Goal: Task Accomplishment & Management: Manage account settings

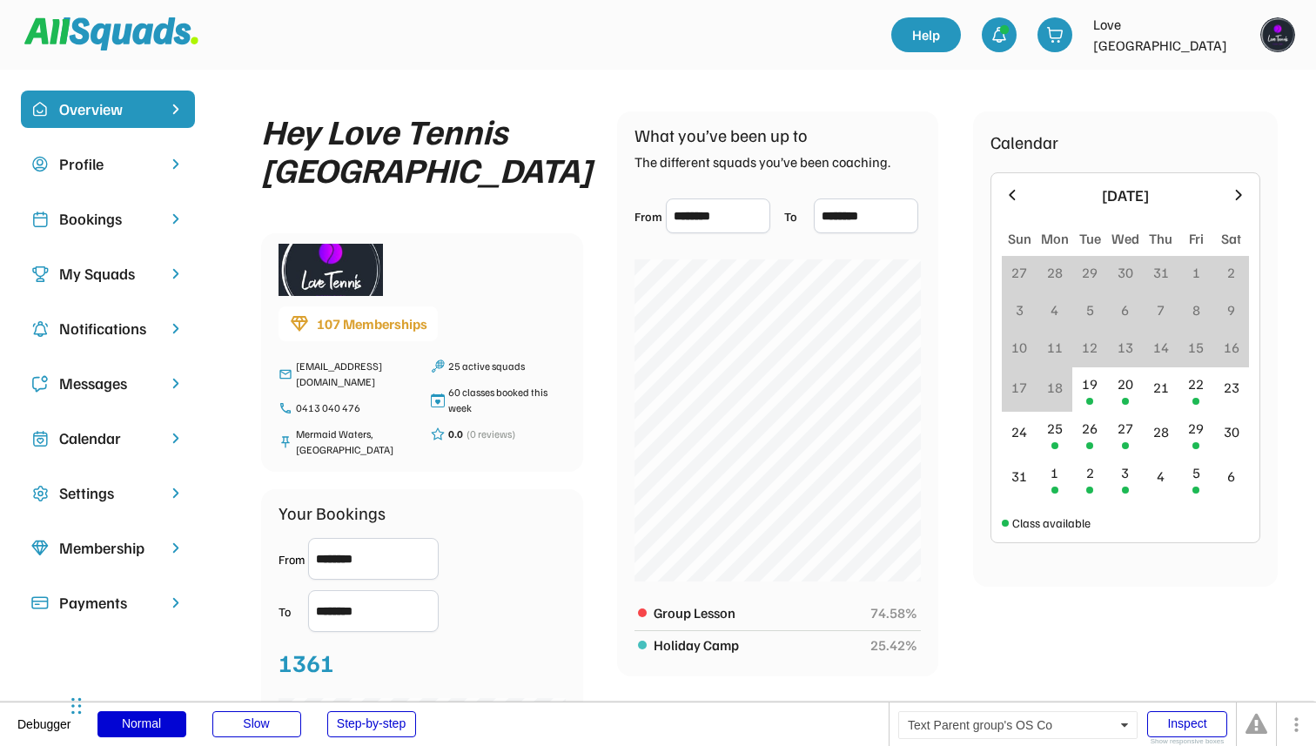
click at [137, 210] on div "Bookings" at bounding box center [107, 218] width 97 height 23
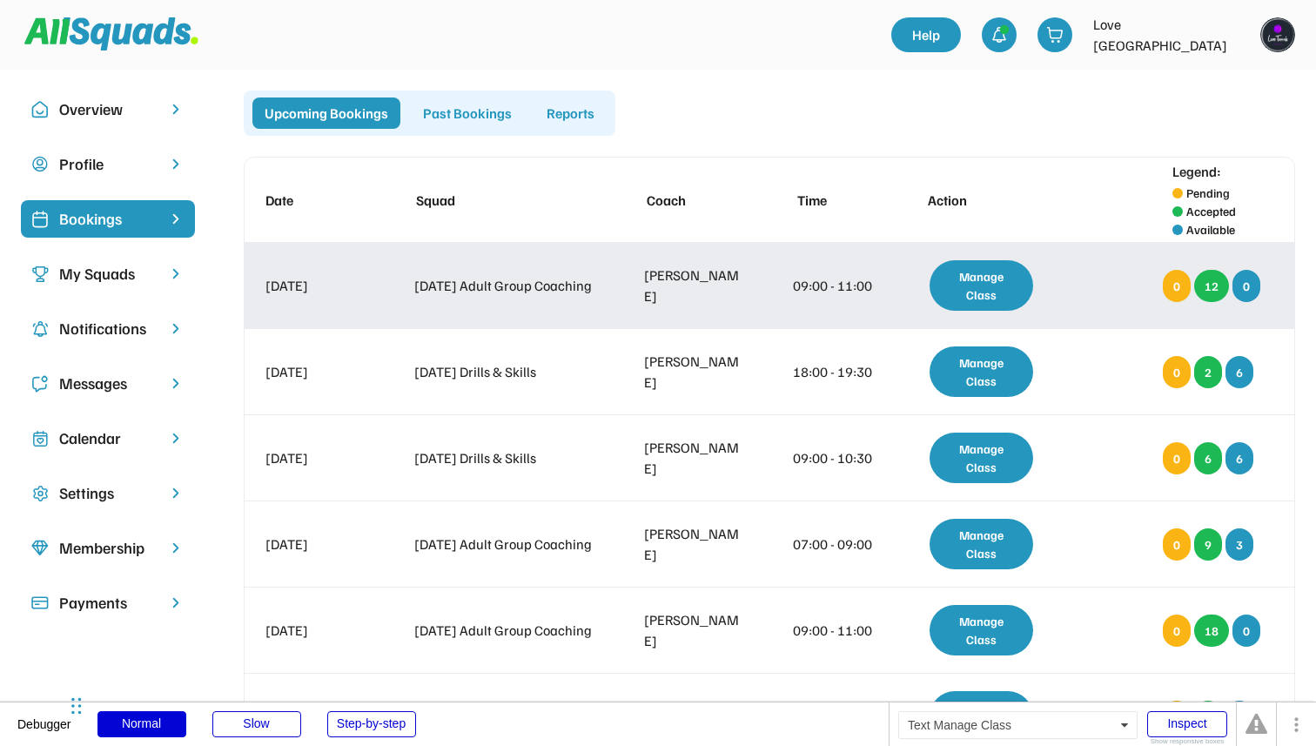
click at [973, 285] on div "Manage Class" at bounding box center [981, 285] width 104 height 50
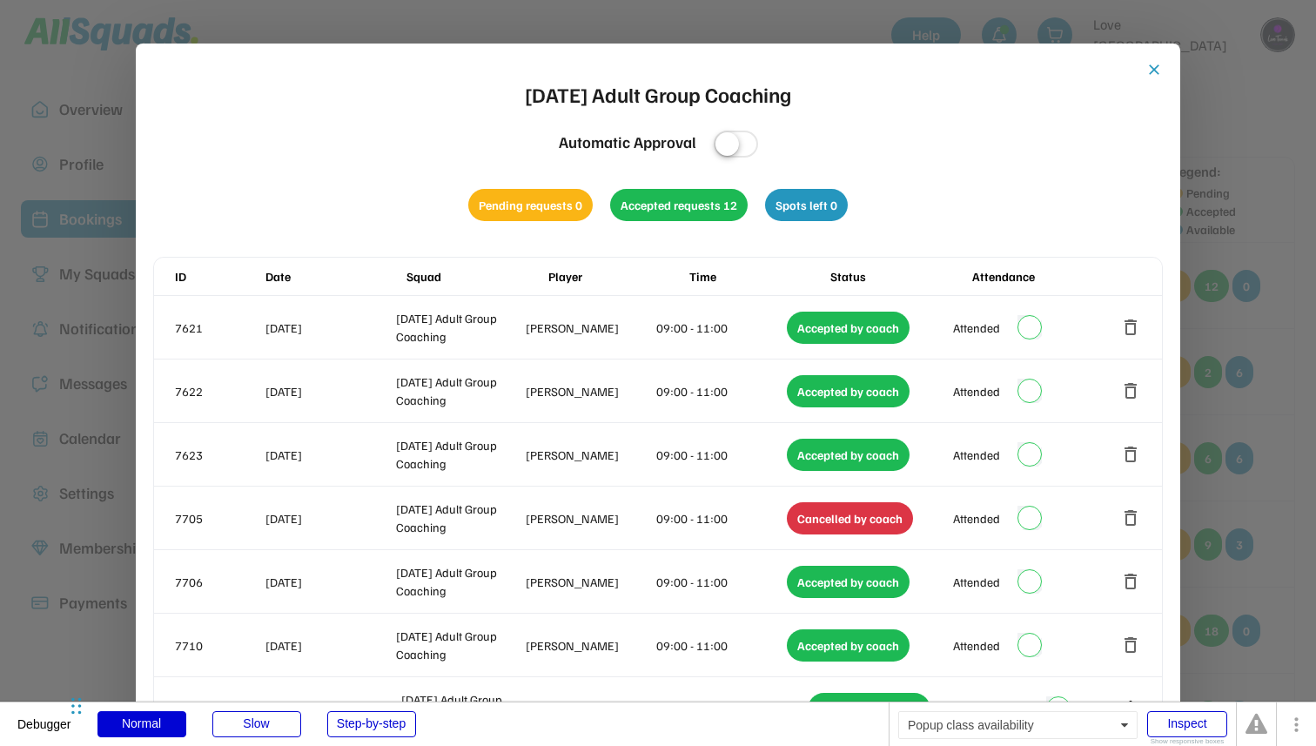
click at [1279, 285] on div at bounding box center [658, 373] width 1316 height 746
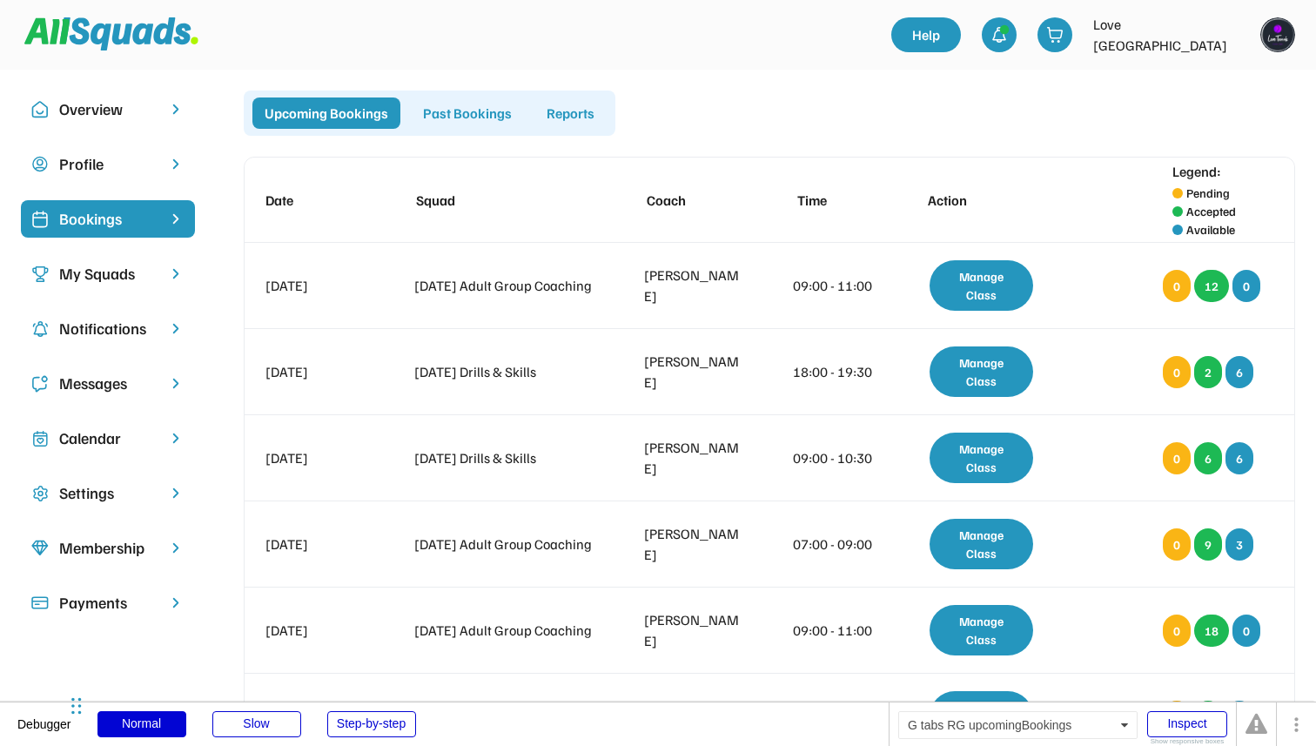
click at [478, 118] on div "Past Bookings" at bounding box center [467, 112] width 113 height 31
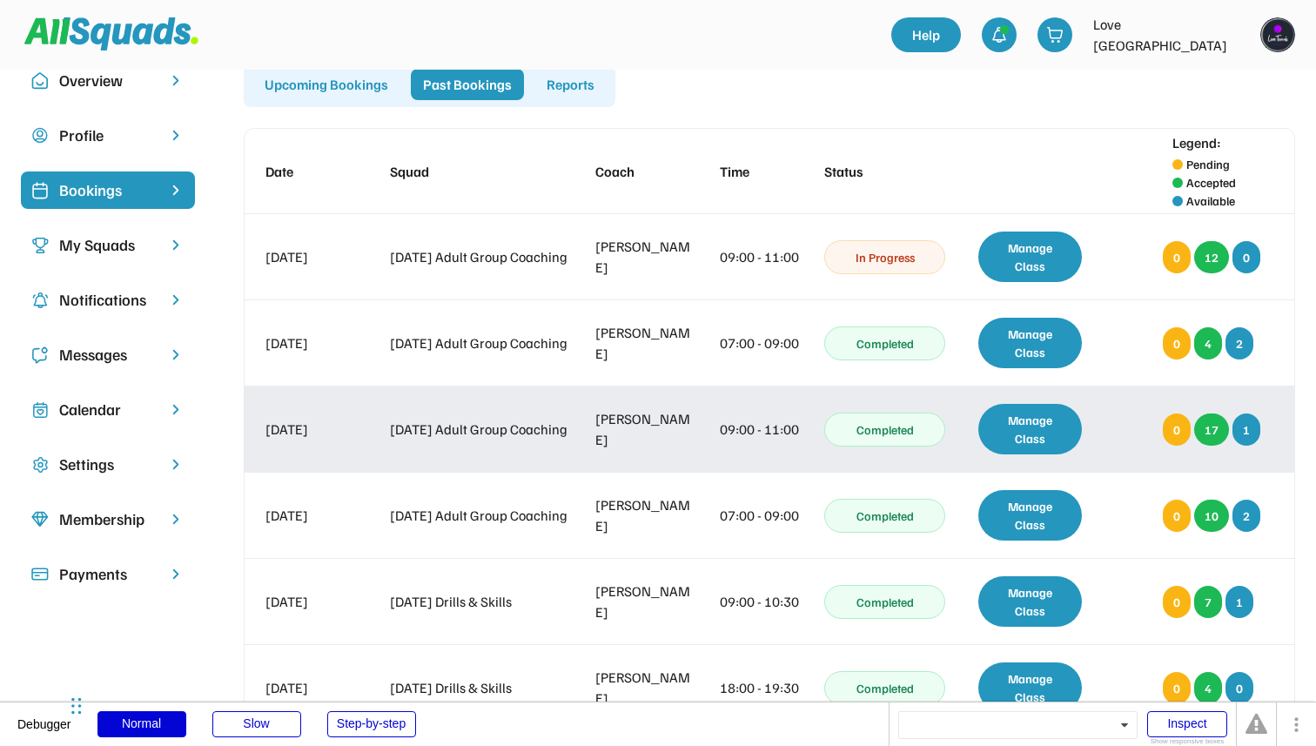
scroll to position [43, 0]
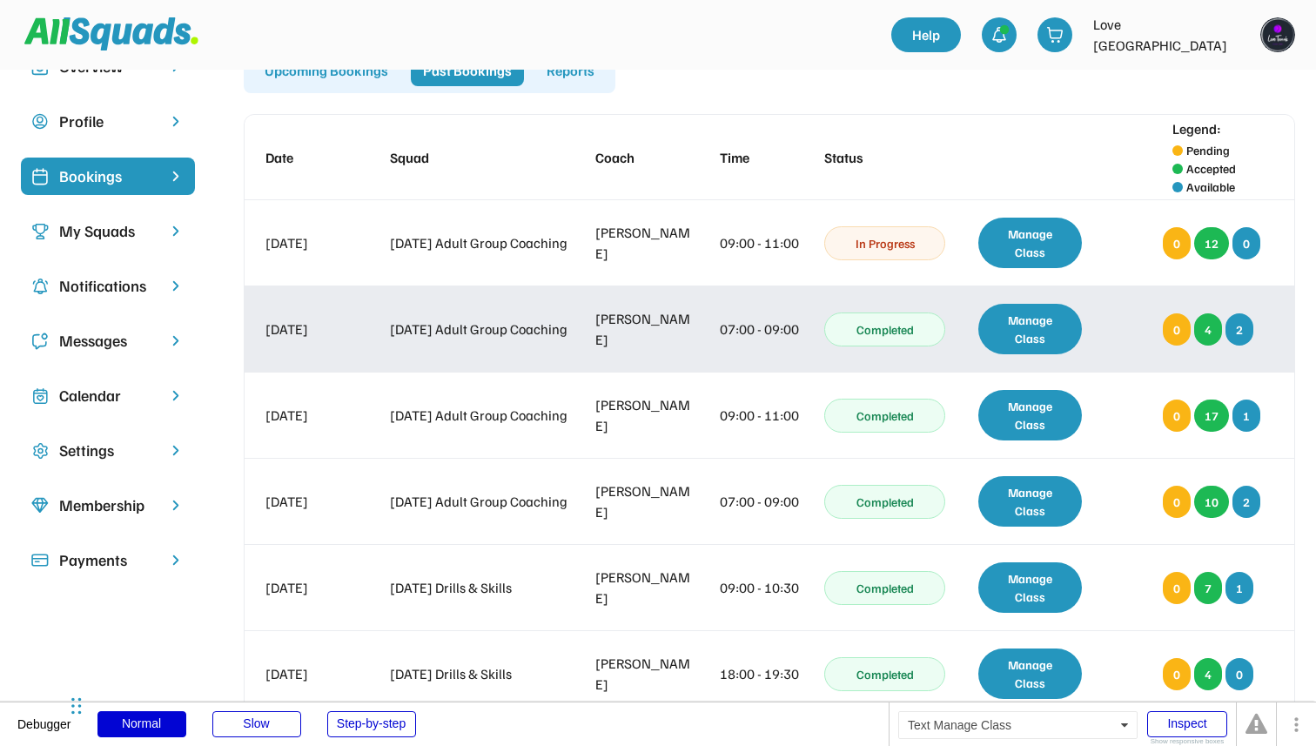
click at [1043, 328] on div "Manage Class" at bounding box center [1030, 329] width 104 height 50
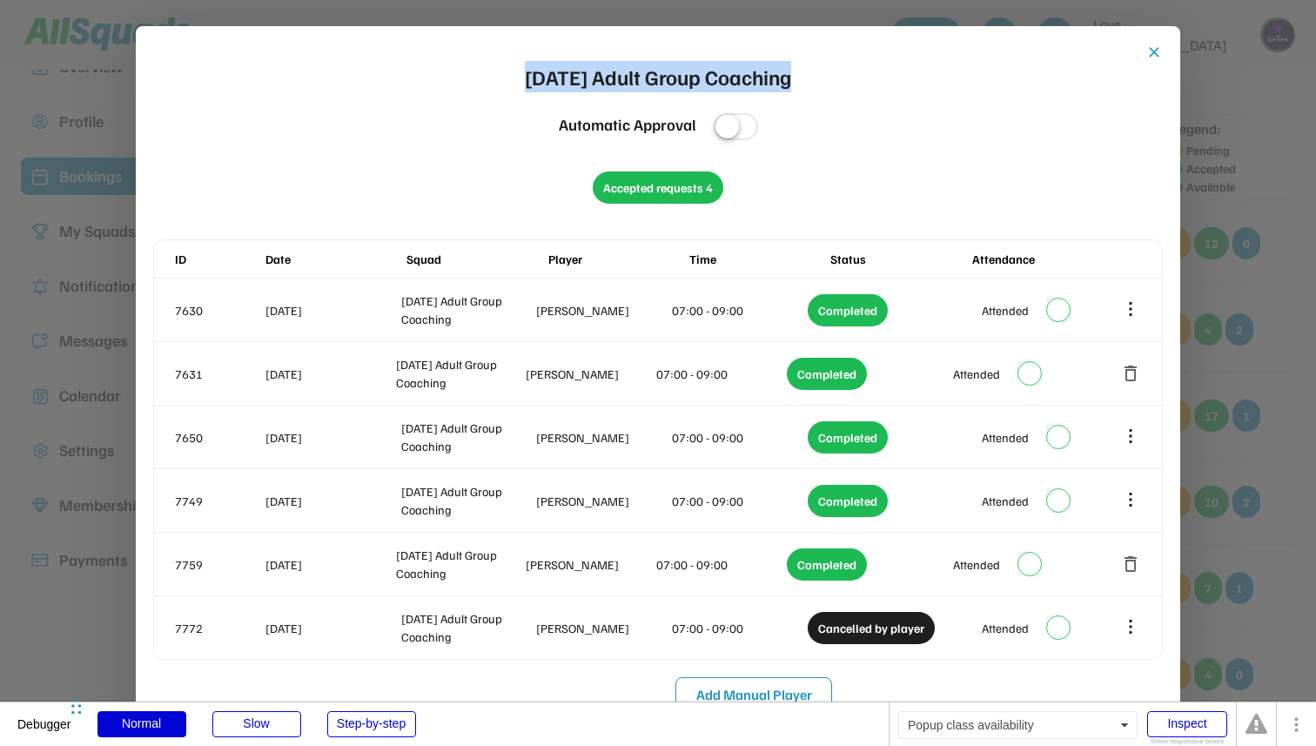
drag, startPoint x: 515, startPoint y: 75, endPoint x: 808, endPoint y: 81, distance: 293.3
click at [808, 81] on div "close Monday Adult Group Coaching Automatic Approval Accepted requests 4 ID Dat…" at bounding box center [657, 378] width 1009 height 668
copy div "[DATE] Adult Group Coaching"
click at [808, 81] on div "close Monday Adult Group Coaching Automatic Approval Accepted requests 4 ID Dat…" at bounding box center [657, 378] width 1009 height 668
click at [1183, 719] on div "Inspect" at bounding box center [1187, 724] width 80 height 26
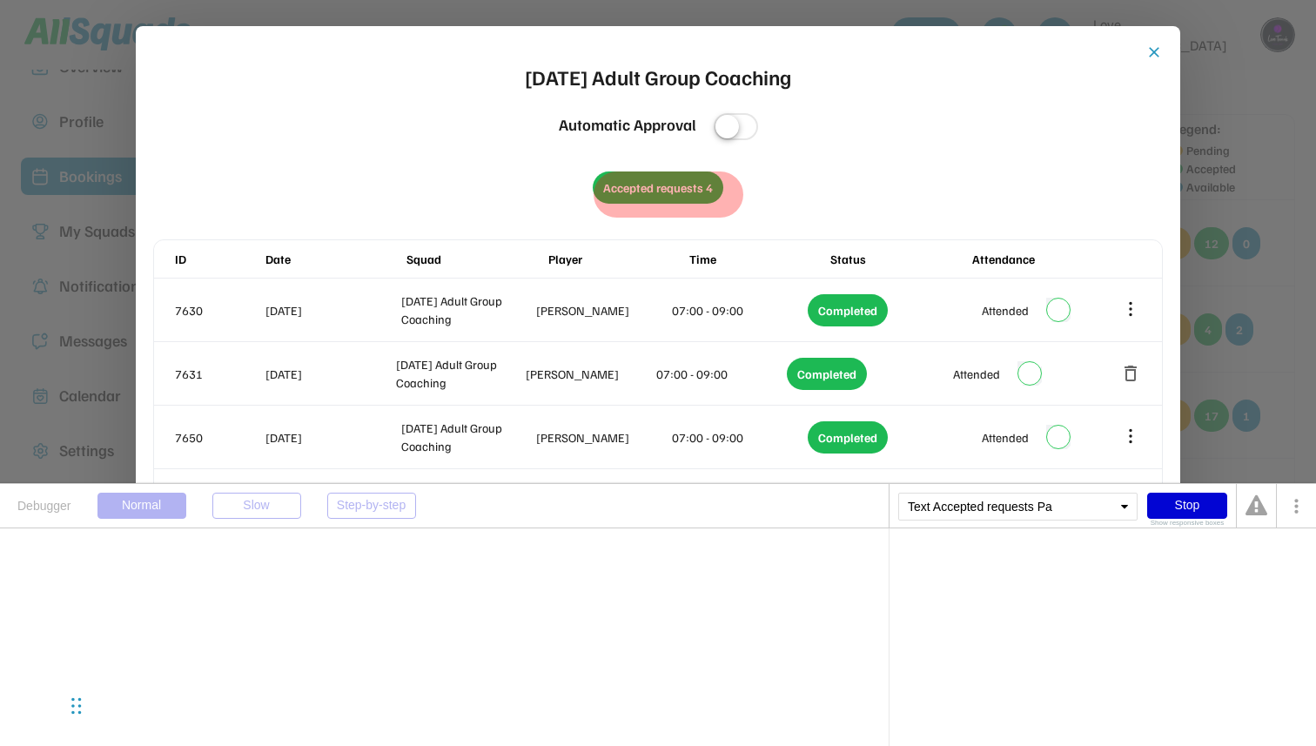
click at [701, 188] on div "Accepted requests 4" at bounding box center [658, 187] width 131 height 32
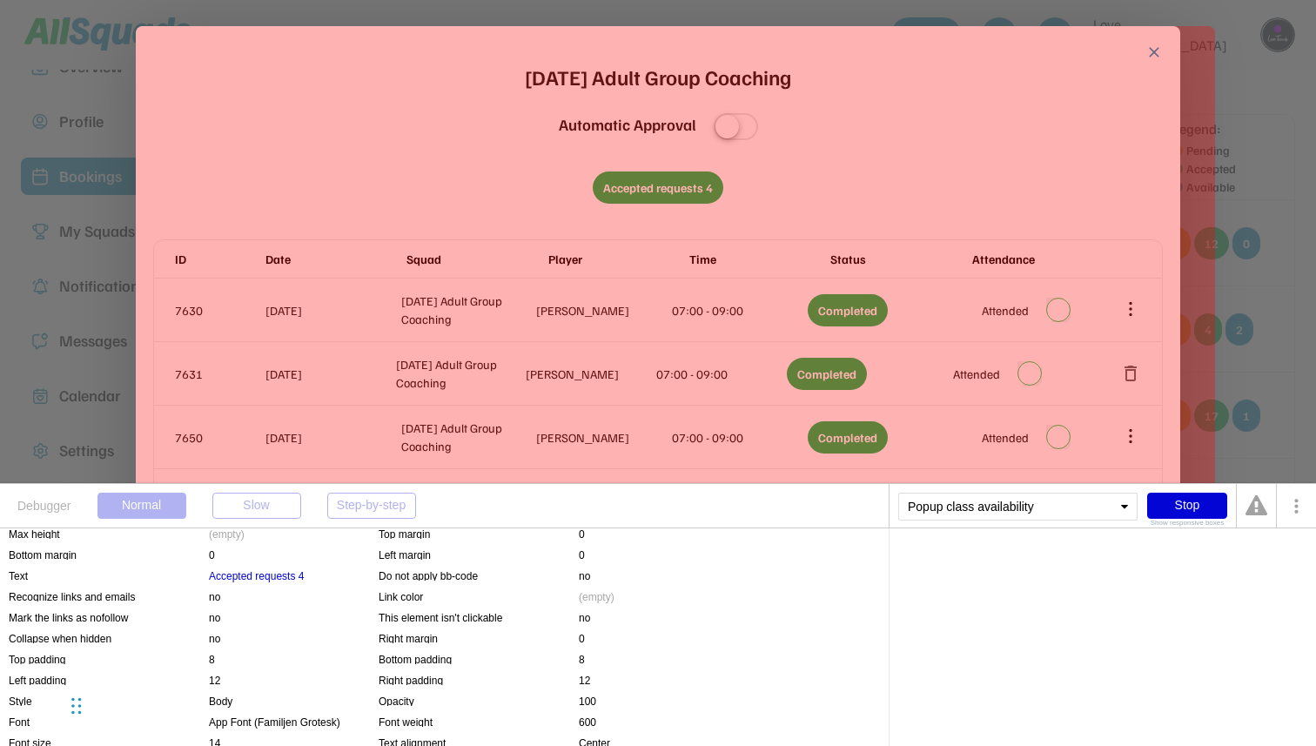
scroll to position [158, 0]
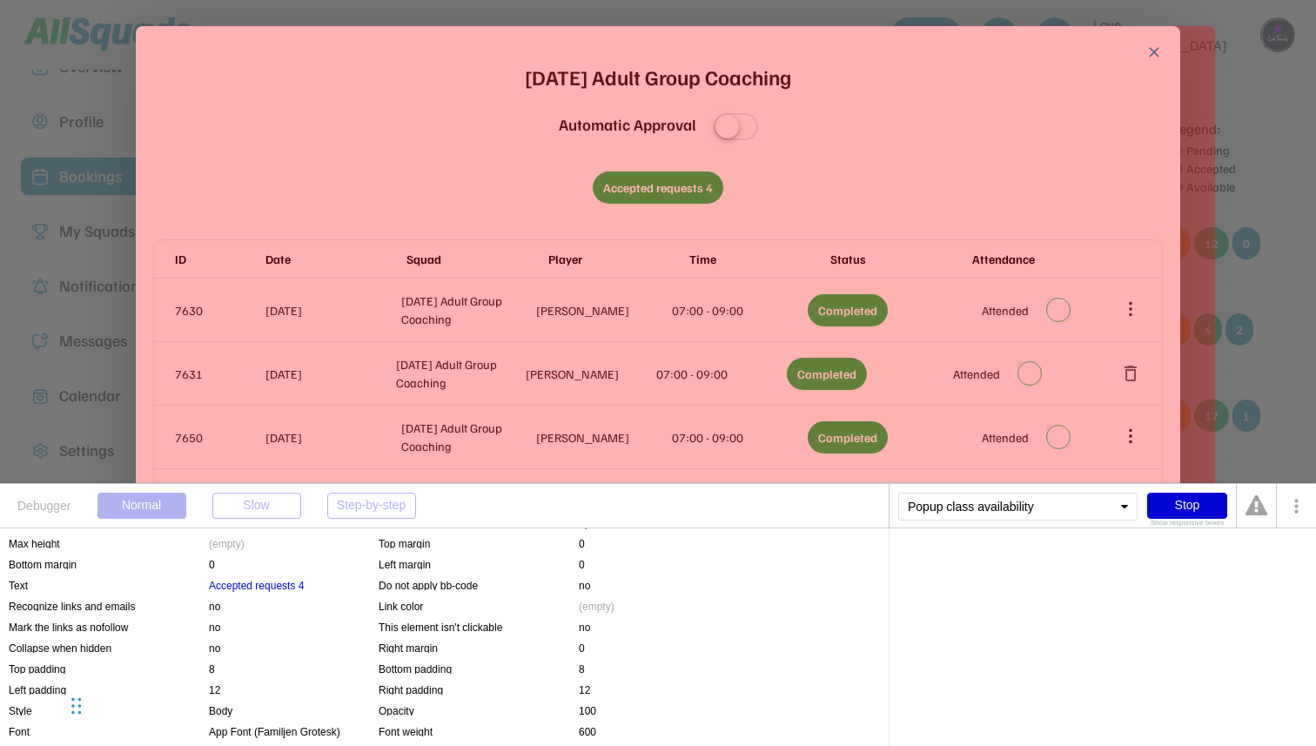
click at [263, 577] on div "Conditions Condition 1 Parent group's availability's school term is not empty P…" at bounding box center [444, 637] width 888 height 218
click at [292, 586] on div "Accepted requests 4" at bounding box center [256, 586] width 95 height 14
click at [1158, 556] on div "'s Filled Spots" at bounding box center [1135, 559] width 64 height 10
click at [1209, 510] on div "Stop" at bounding box center [1187, 506] width 80 height 26
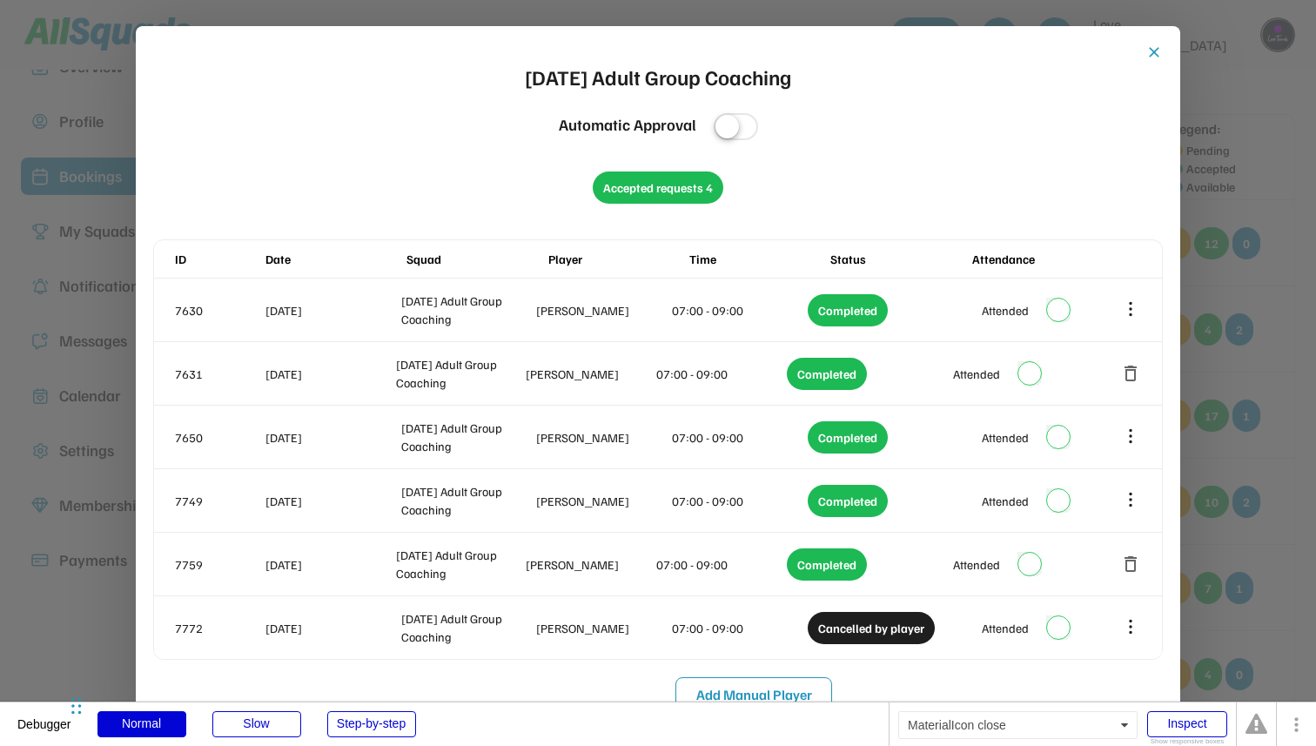
click at [1154, 53] on button "close" at bounding box center [1153, 52] width 17 height 17
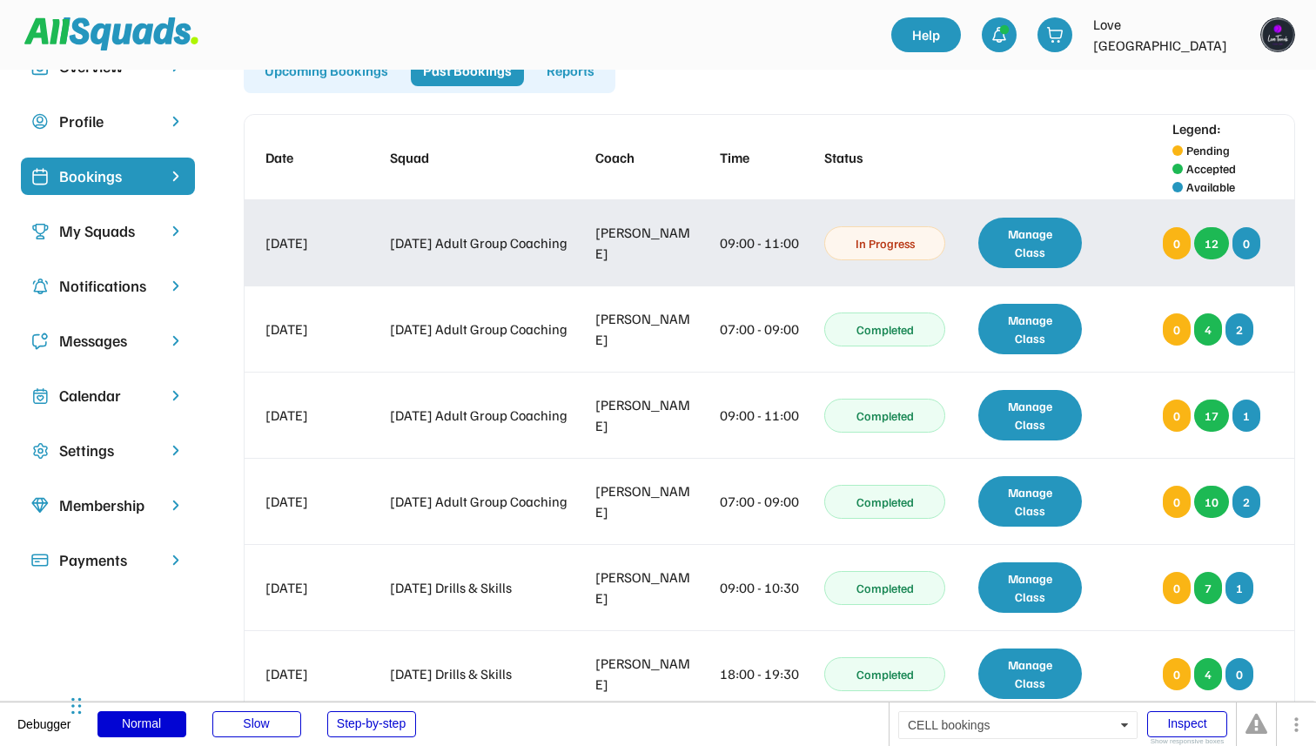
scroll to position [0, 0]
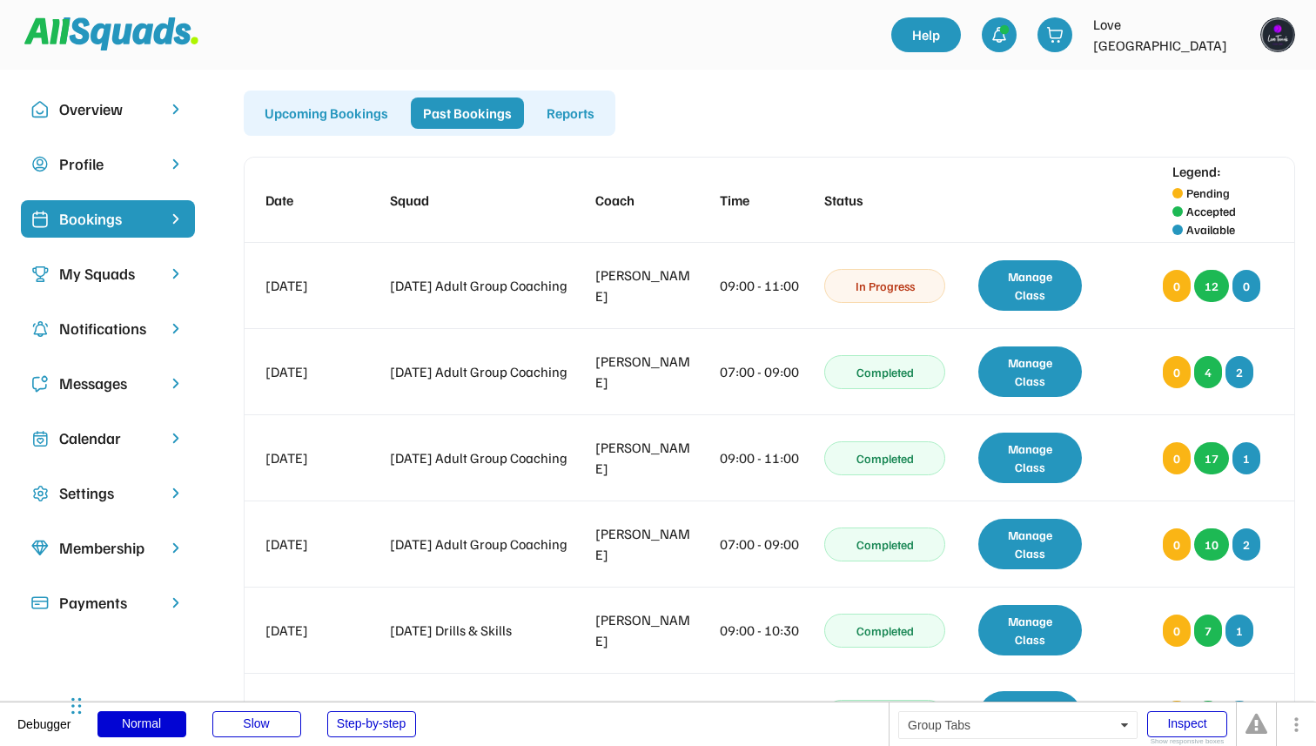
click at [328, 127] on div "Upcoming Bookings" at bounding box center [326, 112] width 148 height 31
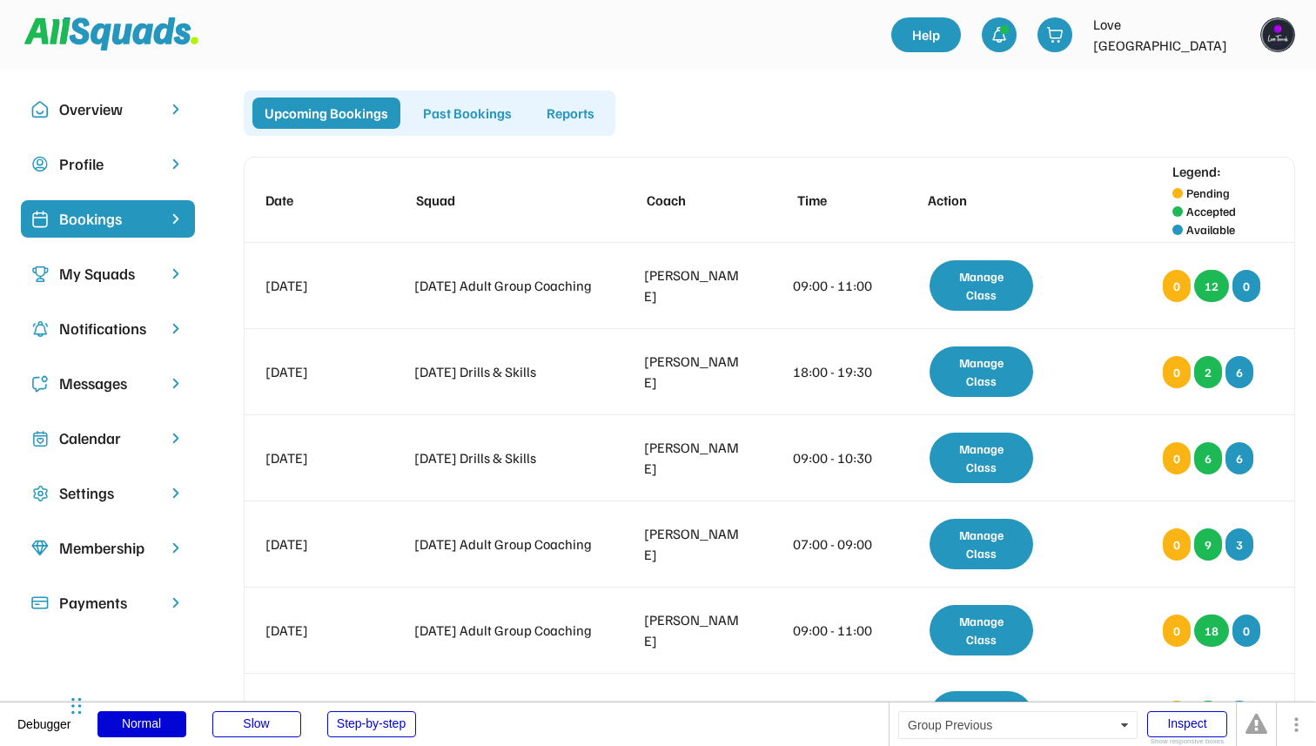
click at [465, 114] on div "Past Bookings" at bounding box center [467, 112] width 113 height 31
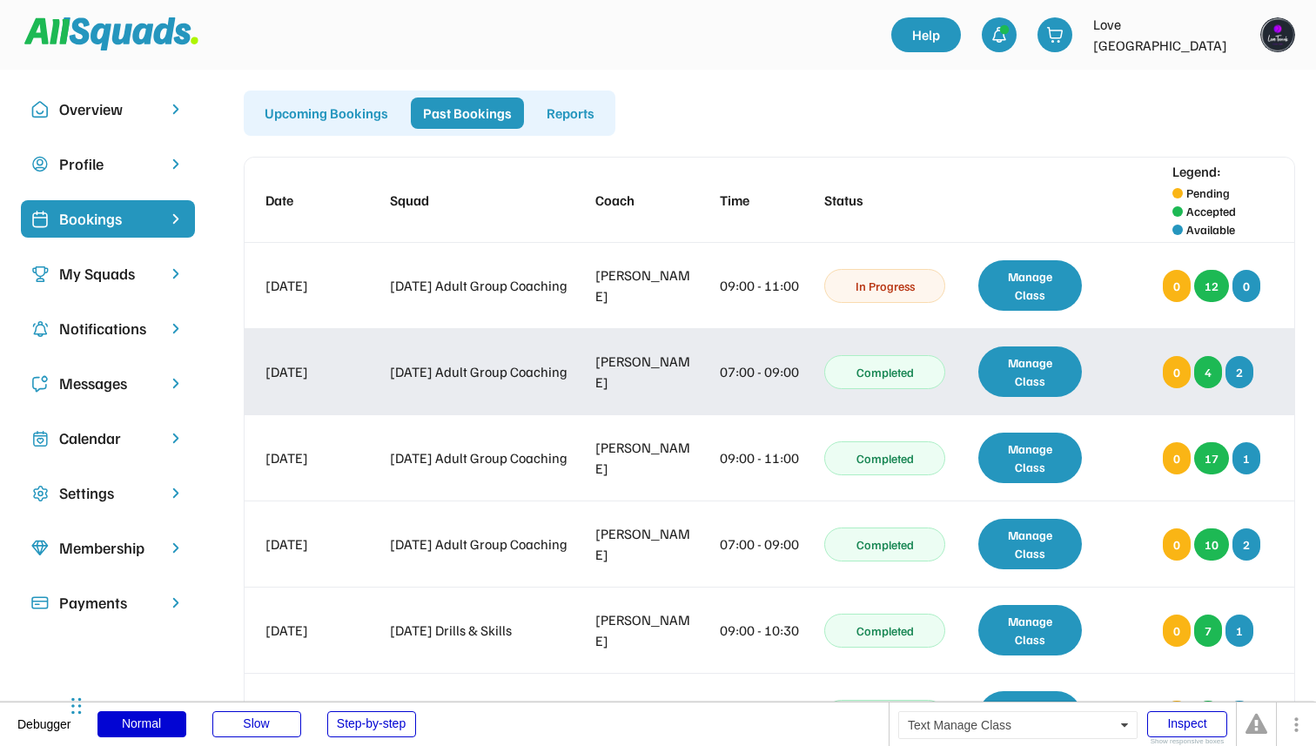
click at [1049, 374] on div "Manage Class" at bounding box center [1030, 371] width 104 height 50
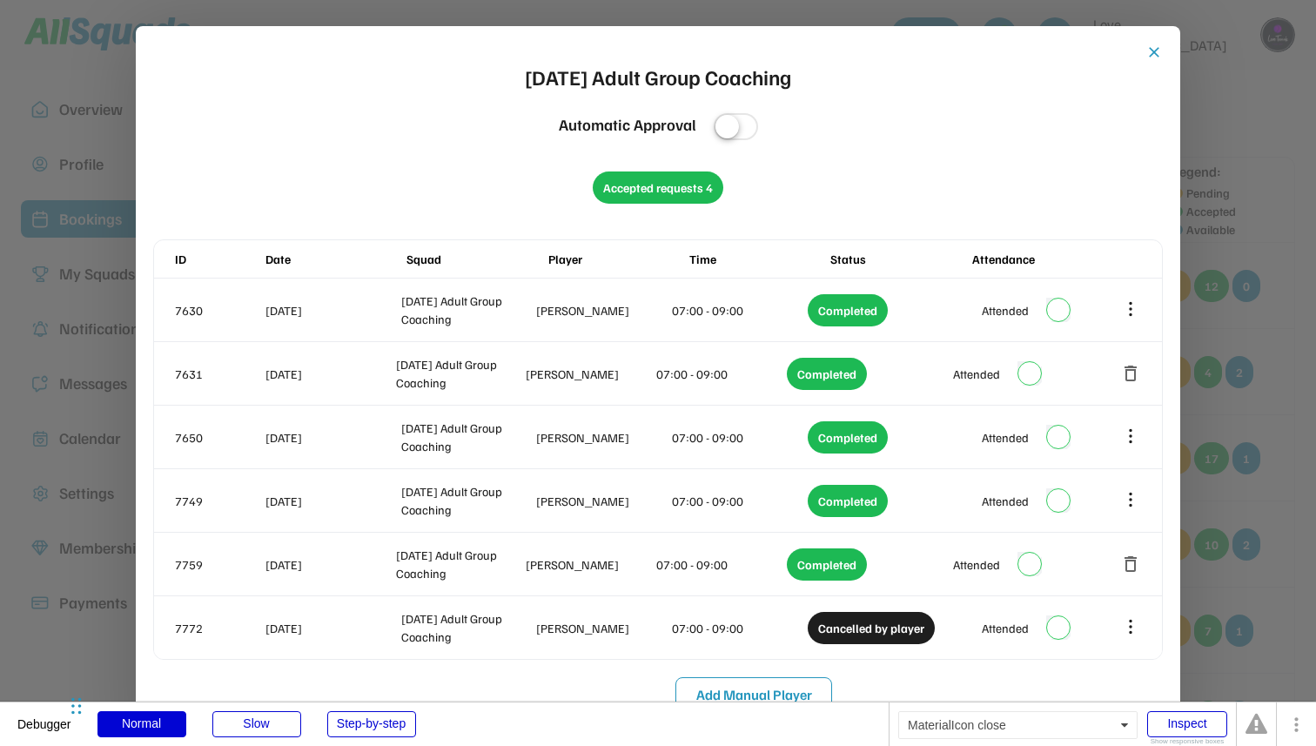
click at [1151, 48] on button "close" at bounding box center [1153, 52] width 17 height 17
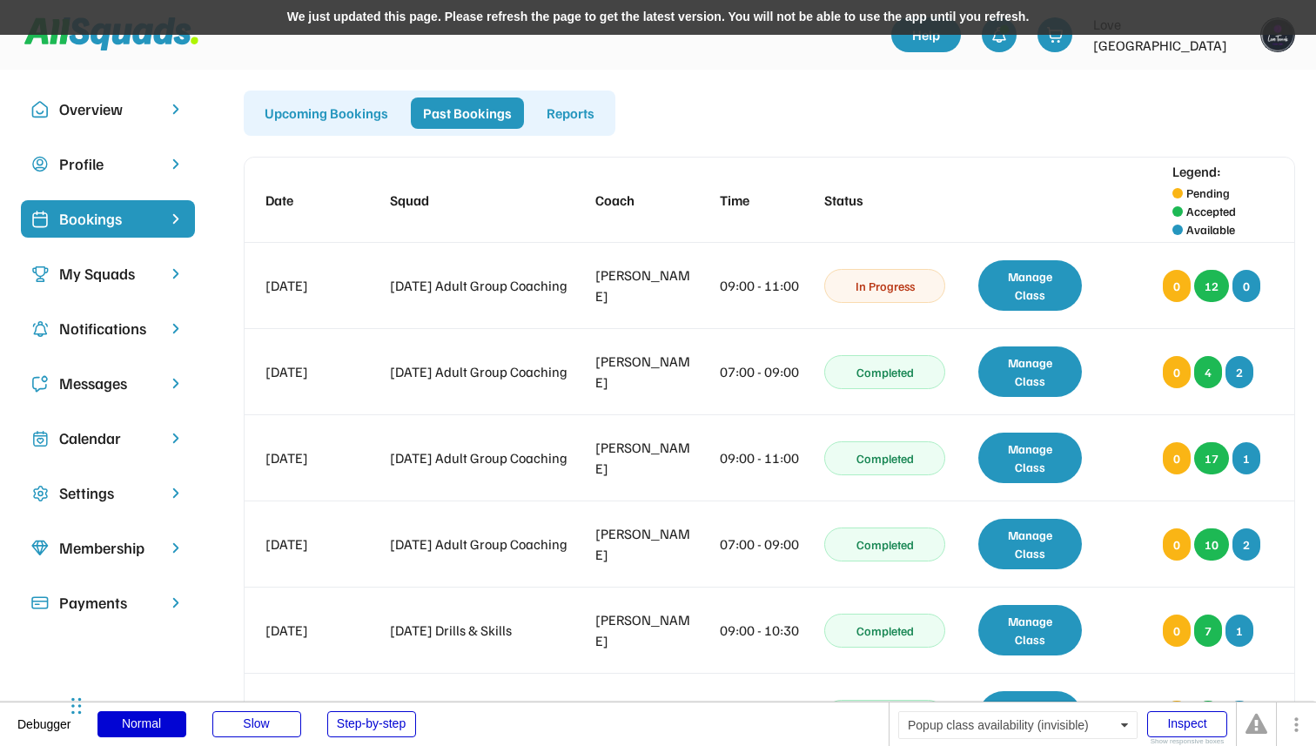
click at [714, 17] on div "We just updated this page. Please refresh the page to get the latest version. Y…" at bounding box center [658, 17] width 1316 height 35
